Goal: Information Seeking & Learning: Check status

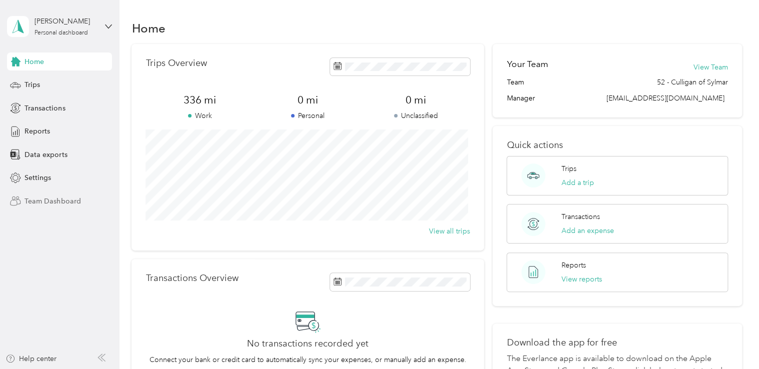
click at [48, 197] on span "Team Dashboard" at bounding box center [52, 201] width 56 height 10
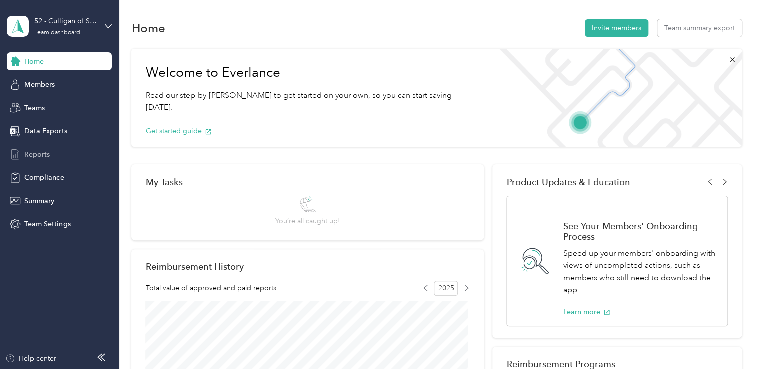
click at [46, 155] on span "Reports" at bounding box center [36, 154] width 25 height 10
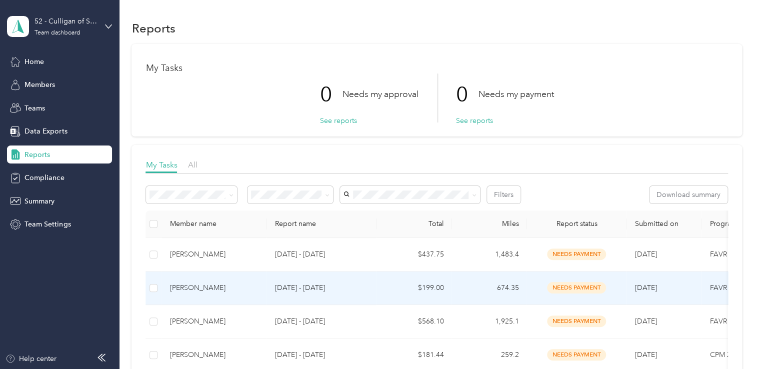
scroll to position [100, 0]
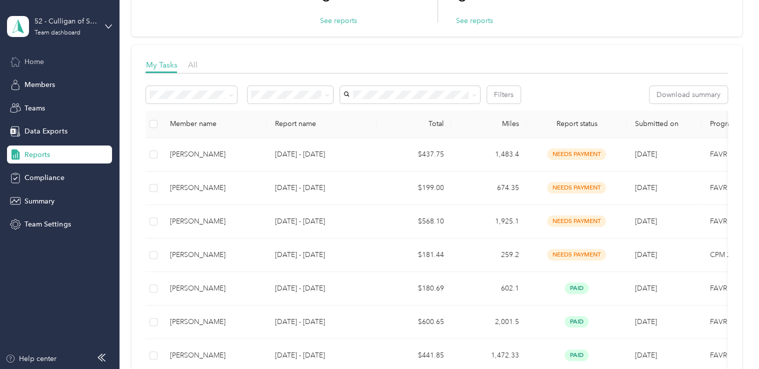
click at [39, 61] on span "Home" at bounding box center [33, 61] width 19 height 10
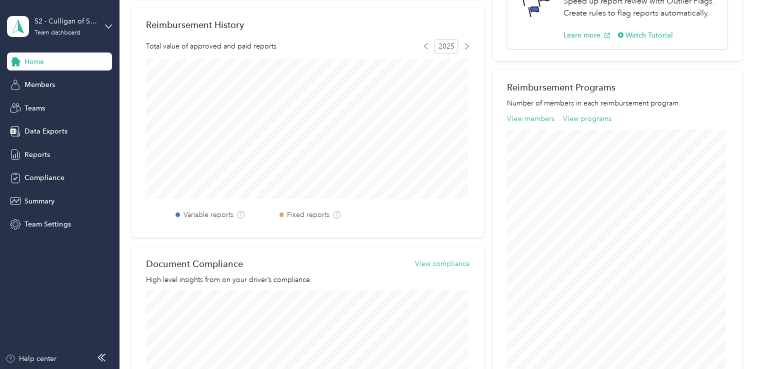
scroll to position [234, 0]
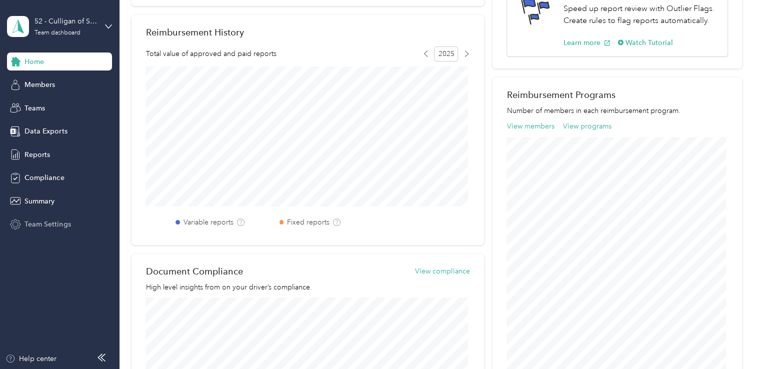
drag, startPoint x: 52, startPoint y: 224, endPoint x: 56, endPoint y: 232, distance: 8.7
click at [56, 232] on div "Team Settings" at bounding box center [59, 224] width 105 height 18
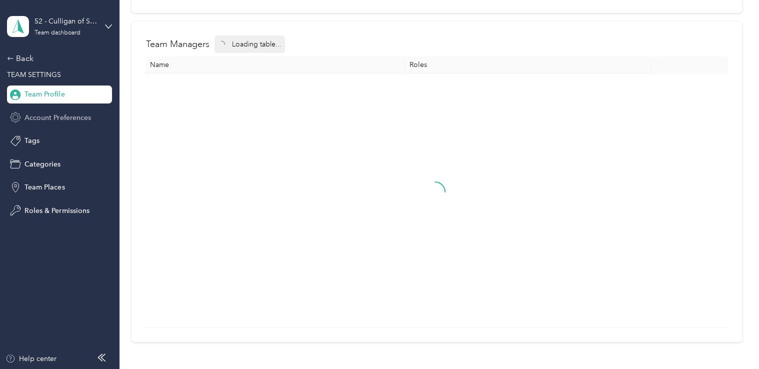
scroll to position [85, 0]
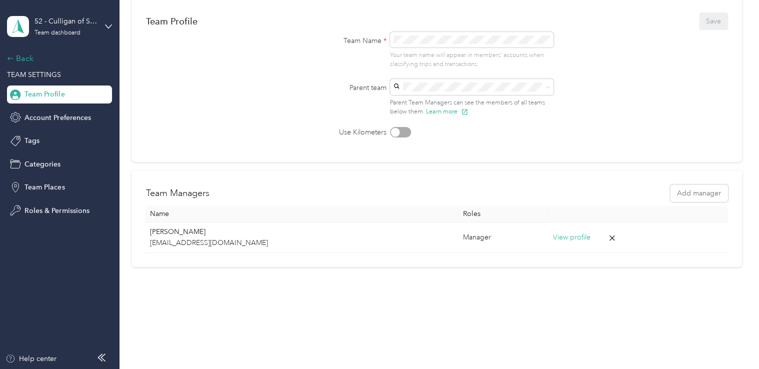
click at [13, 58] on icon at bounding box center [10, 58] width 7 height 7
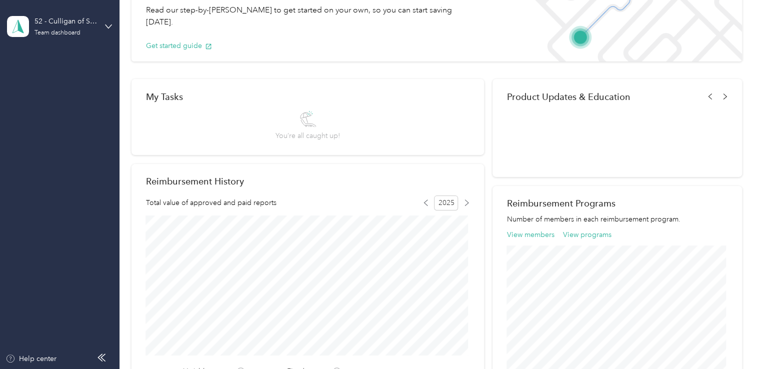
scroll to position [234, 0]
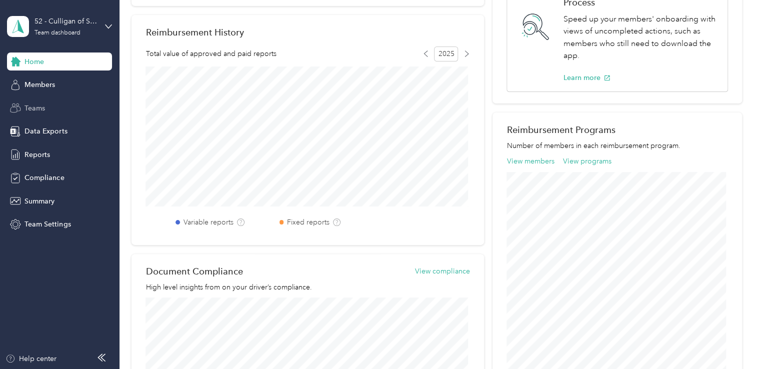
click at [46, 108] on div "Teams" at bounding box center [59, 108] width 105 height 18
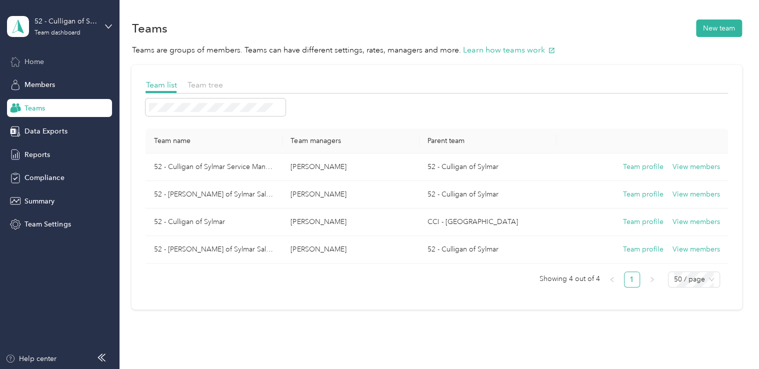
click at [32, 67] on div "Home" at bounding box center [59, 61] width 105 height 18
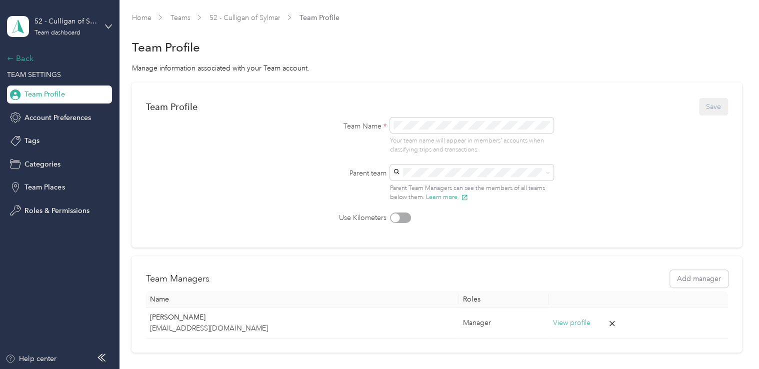
click at [12, 58] on icon at bounding box center [10, 57] width 5 height 3
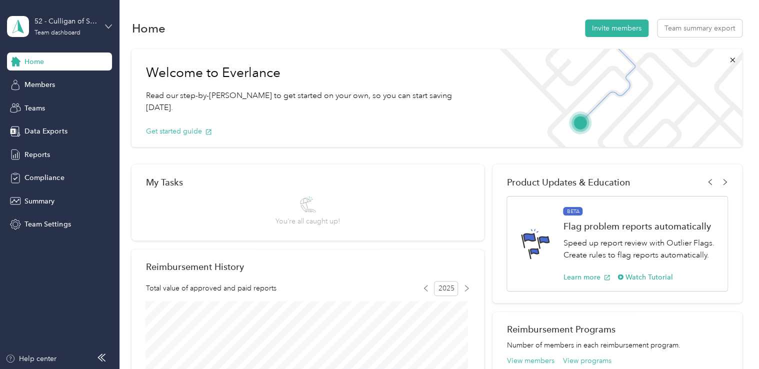
click at [106, 25] on icon at bounding box center [108, 25] width 6 height 3
click at [80, 107] on div "Personal dashboard" at bounding box center [112, 99] width 196 height 17
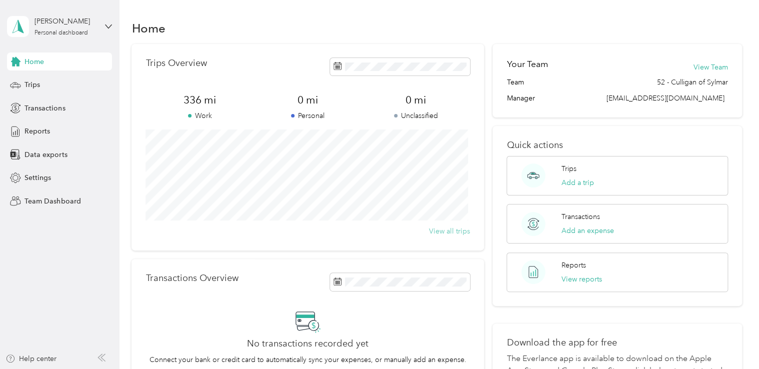
click at [452, 230] on button "View all trips" at bounding box center [449, 231] width 41 height 10
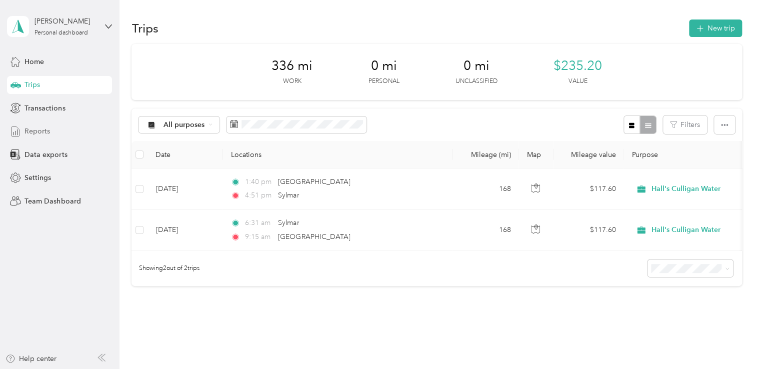
click at [40, 131] on span "Reports" at bounding box center [36, 131] width 25 height 10
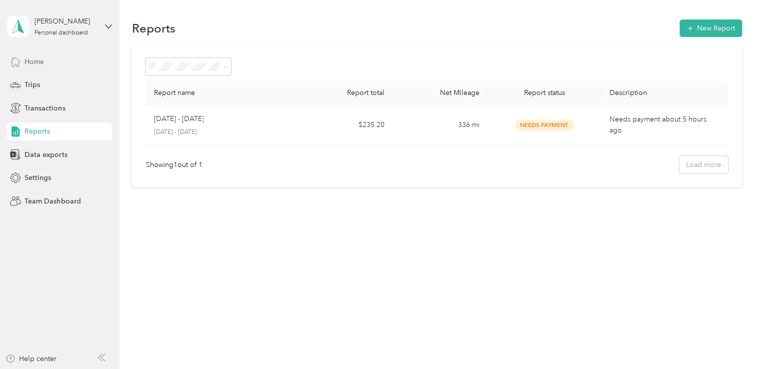
click at [41, 67] on div "Home" at bounding box center [59, 61] width 105 height 18
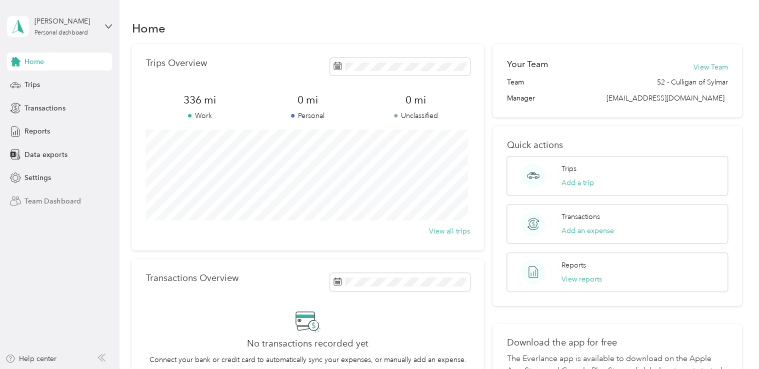
click at [56, 202] on span "Team Dashboard" at bounding box center [52, 201] width 56 height 10
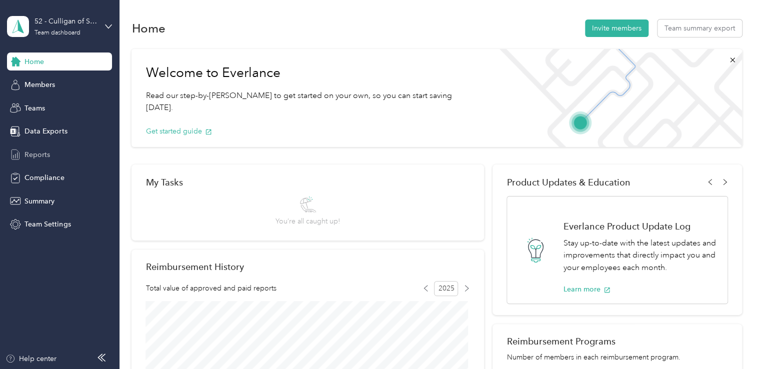
click at [46, 155] on span "Reports" at bounding box center [36, 154] width 25 height 10
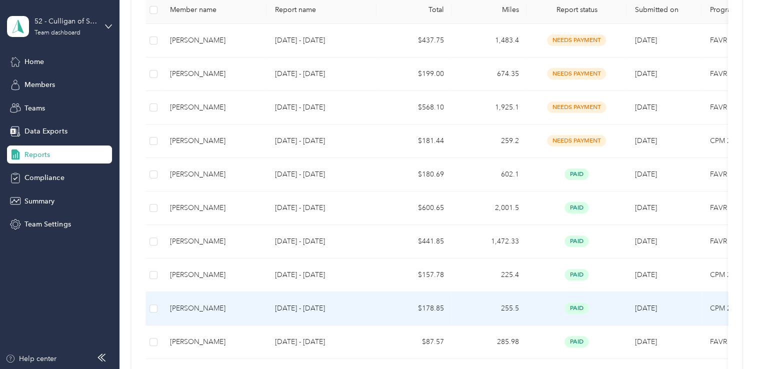
scroll to position [200, 0]
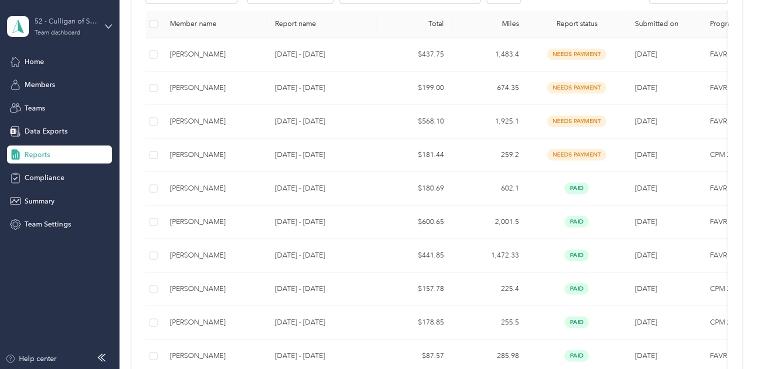
click at [86, 29] on div "52 - Culligan of Sylmar Team dashboard" at bounding box center [65, 26] width 62 height 20
click at [66, 100] on div "Personal dashboard" at bounding box center [47, 104] width 63 height 10
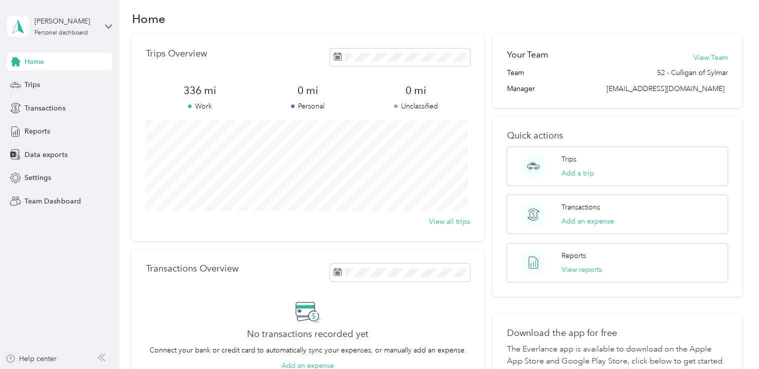
scroll to position [4, 0]
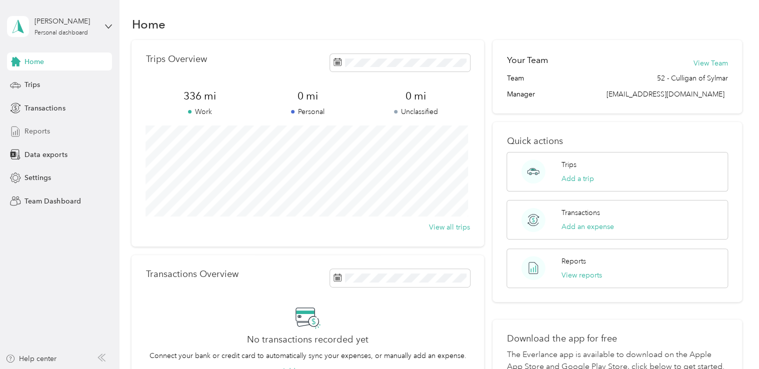
click at [42, 132] on span "Reports" at bounding box center [36, 131] width 25 height 10
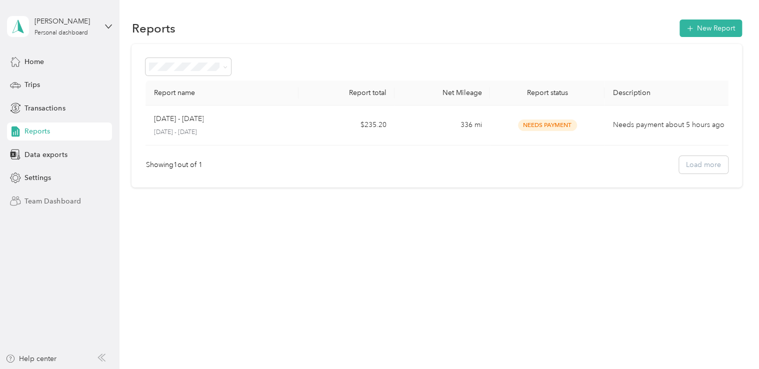
click at [55, 201] on span "Team Dashboard" at bounding box center [52, 201] width 56 height 10
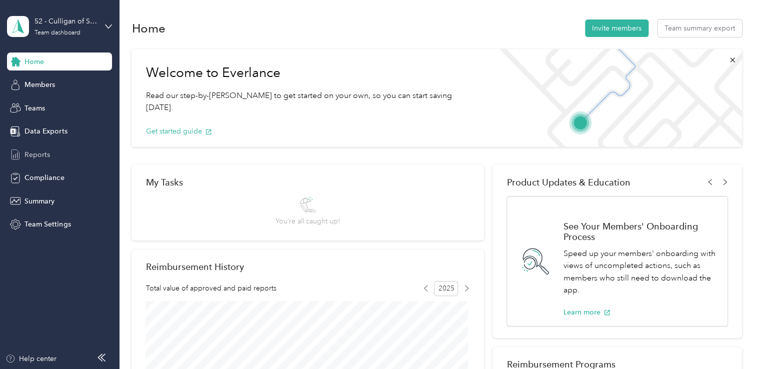
click at [44, 153] on span "Reports" at bounding box center [36, 154] width 25 height 10
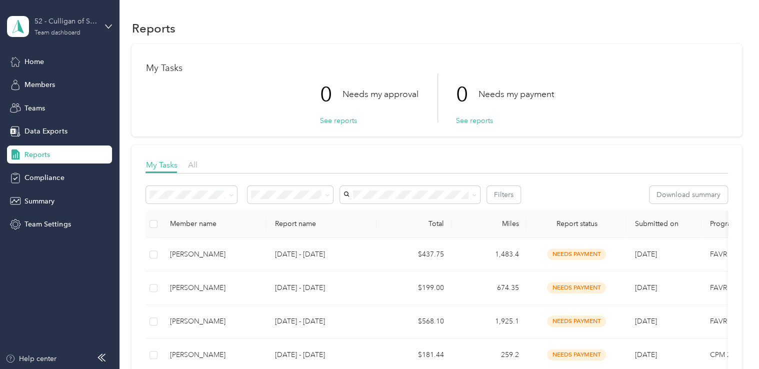
click at [91, 27] on div "52 - Culligan of Sylmar Team dashboard" at bounding box center [65, 26] width 62 height 20
click at [64, 106] on div "Personal dashboard" at bounding box center [112, 103] width 196 height 17
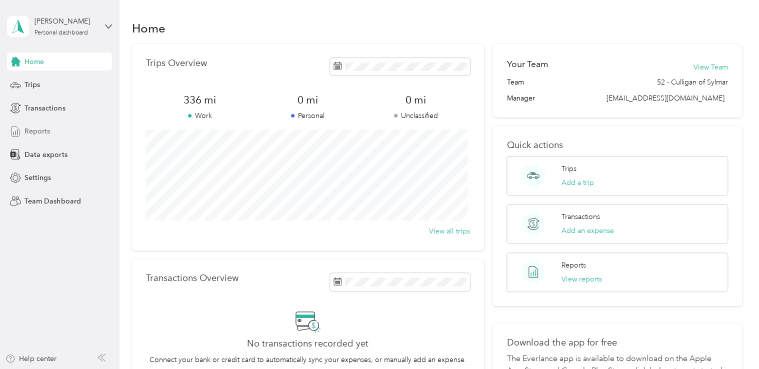
click at [42, 130] on span "Reports" at bounding box center [36, 131] width 25 height 10
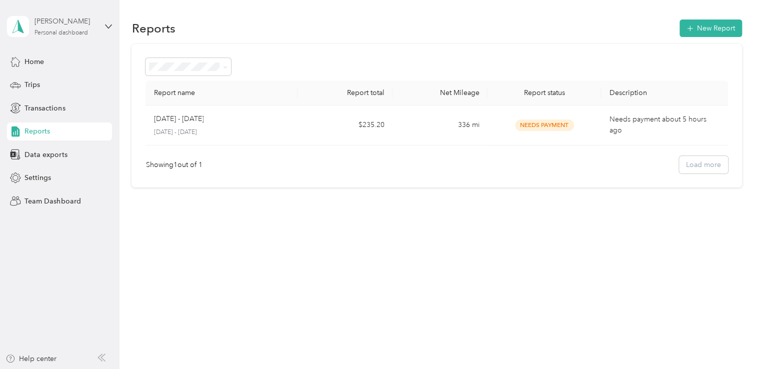
click at [57, 23] on div "[PERSON_NAME]" at bounding box center [65, 21] width 62 height 10
click at [59, 75] on div "Team dashboard" at bounding box center [112, 77] width 196 height 17
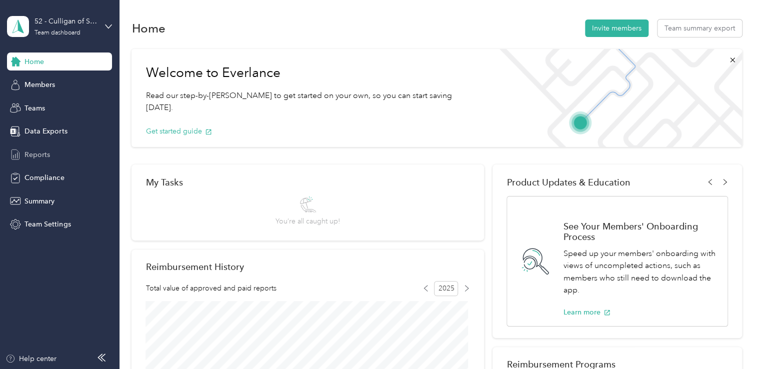
click at [49, 152] on span "Reports" at bounding box center [36, 154] width 25 height 10
